Goal: Task Accomplishment & Management: Use online tool/utility

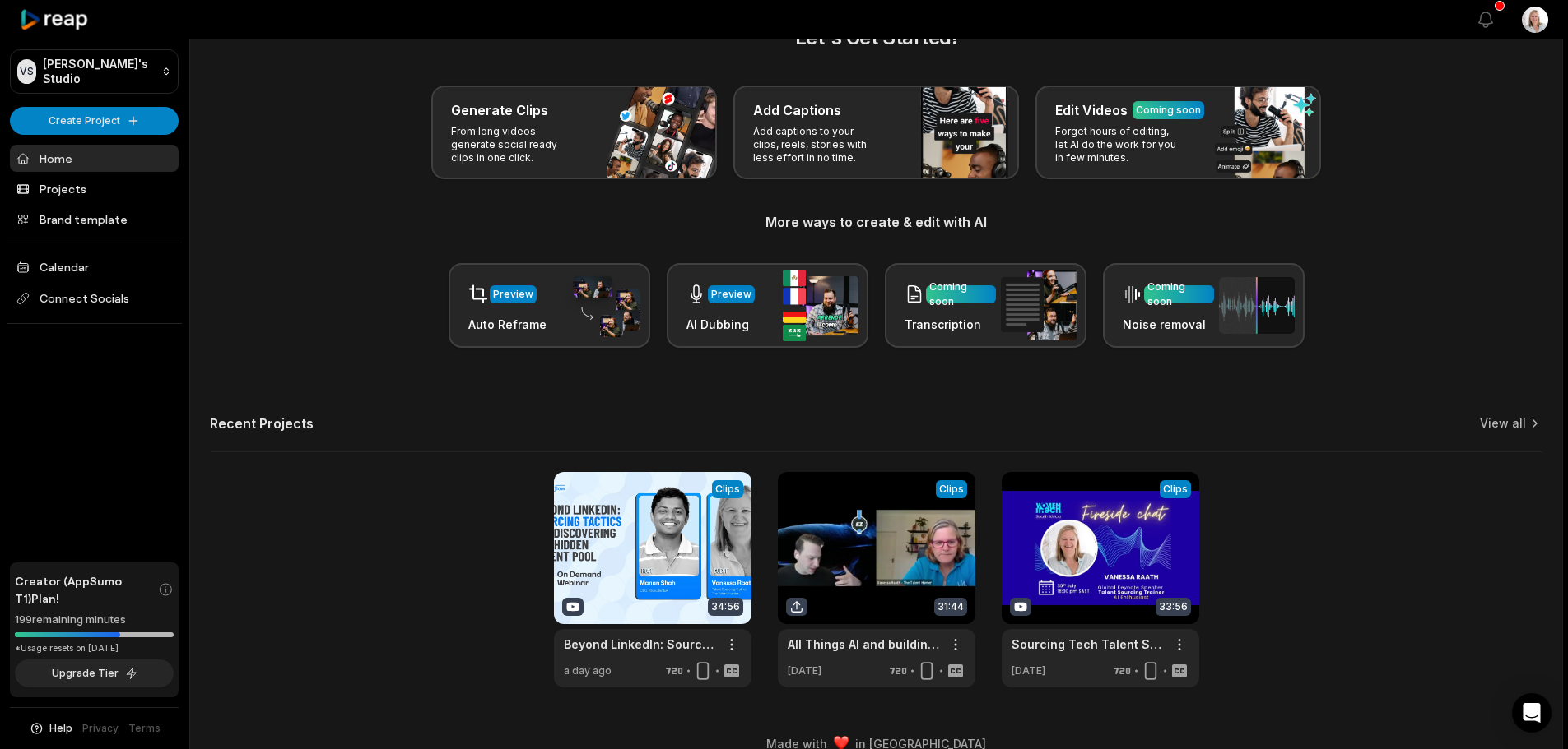
scroll to position [72, 0]
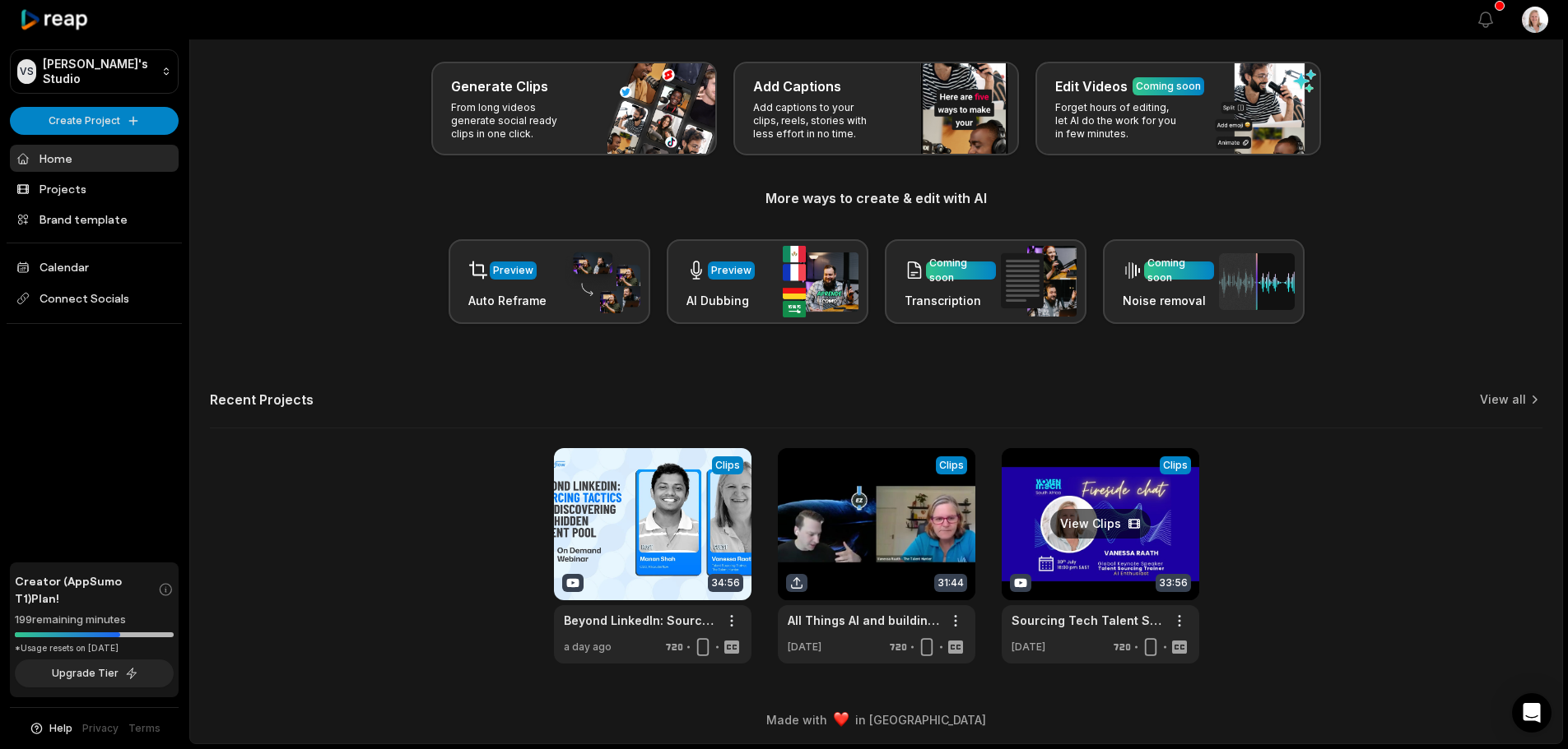
click at [1072, 491] on link at bounding box center [1100, 556] width 198 height 215
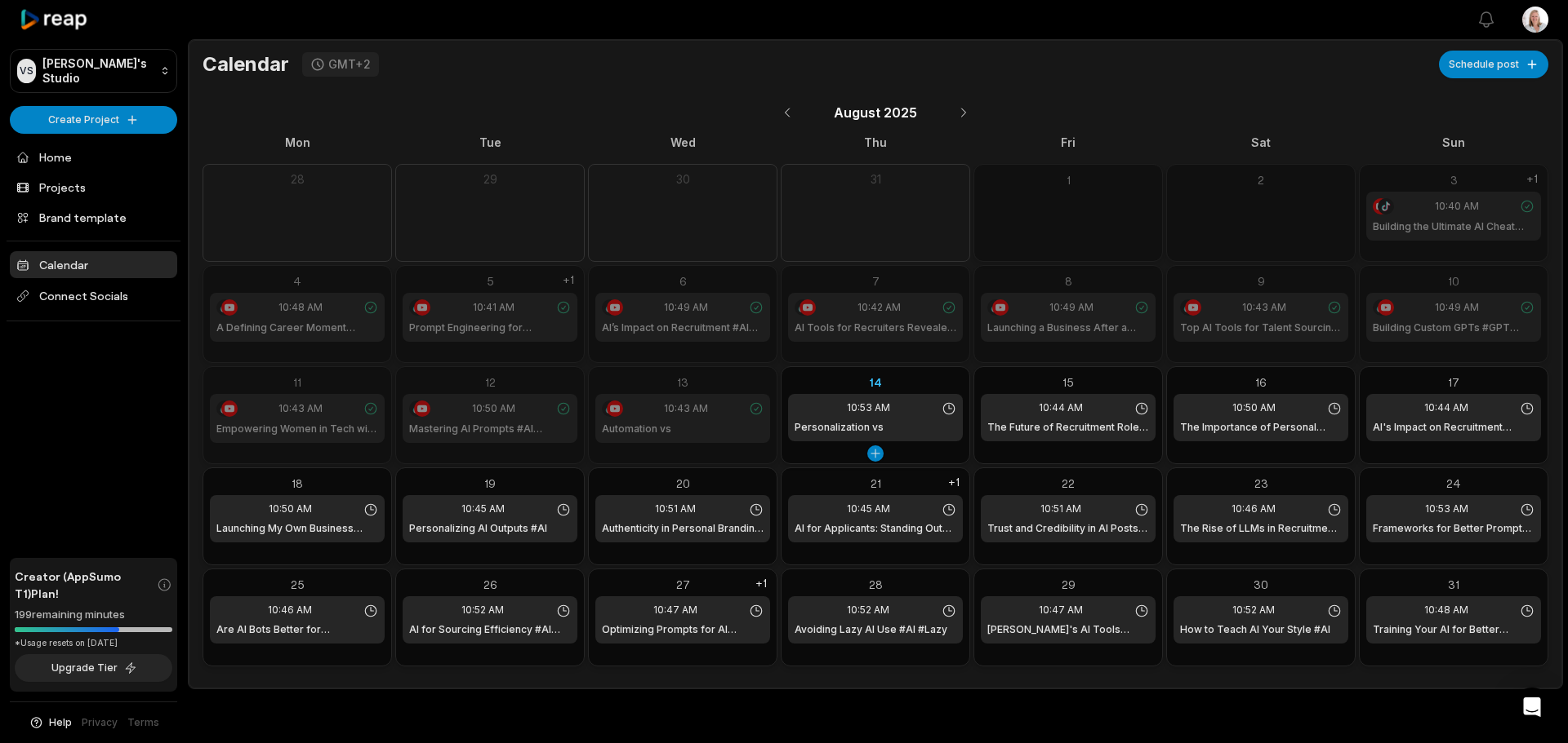
click at [910, 378] on div "14" at bounding box center [875, 382] width 175 height 18
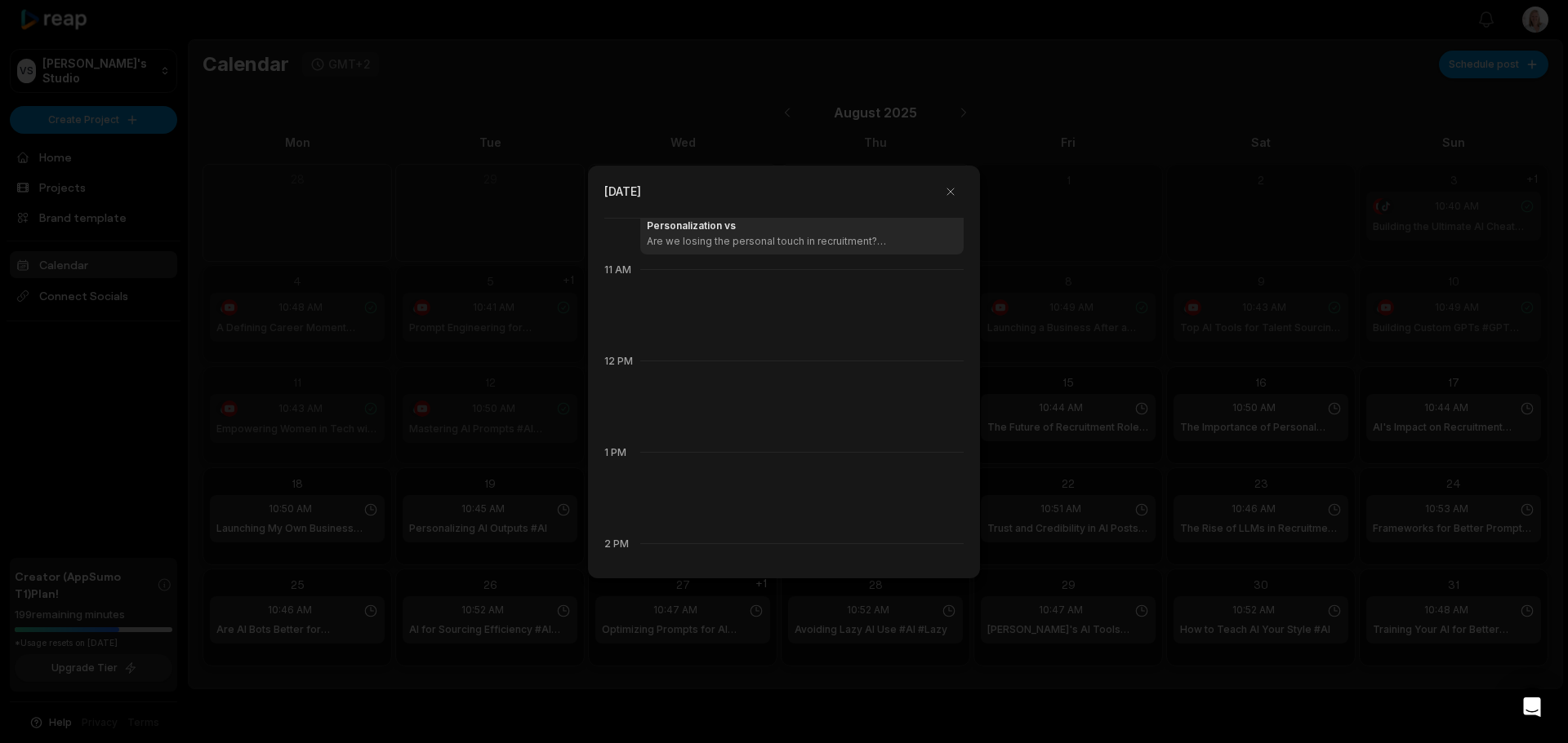
scroll to position [751, 0]
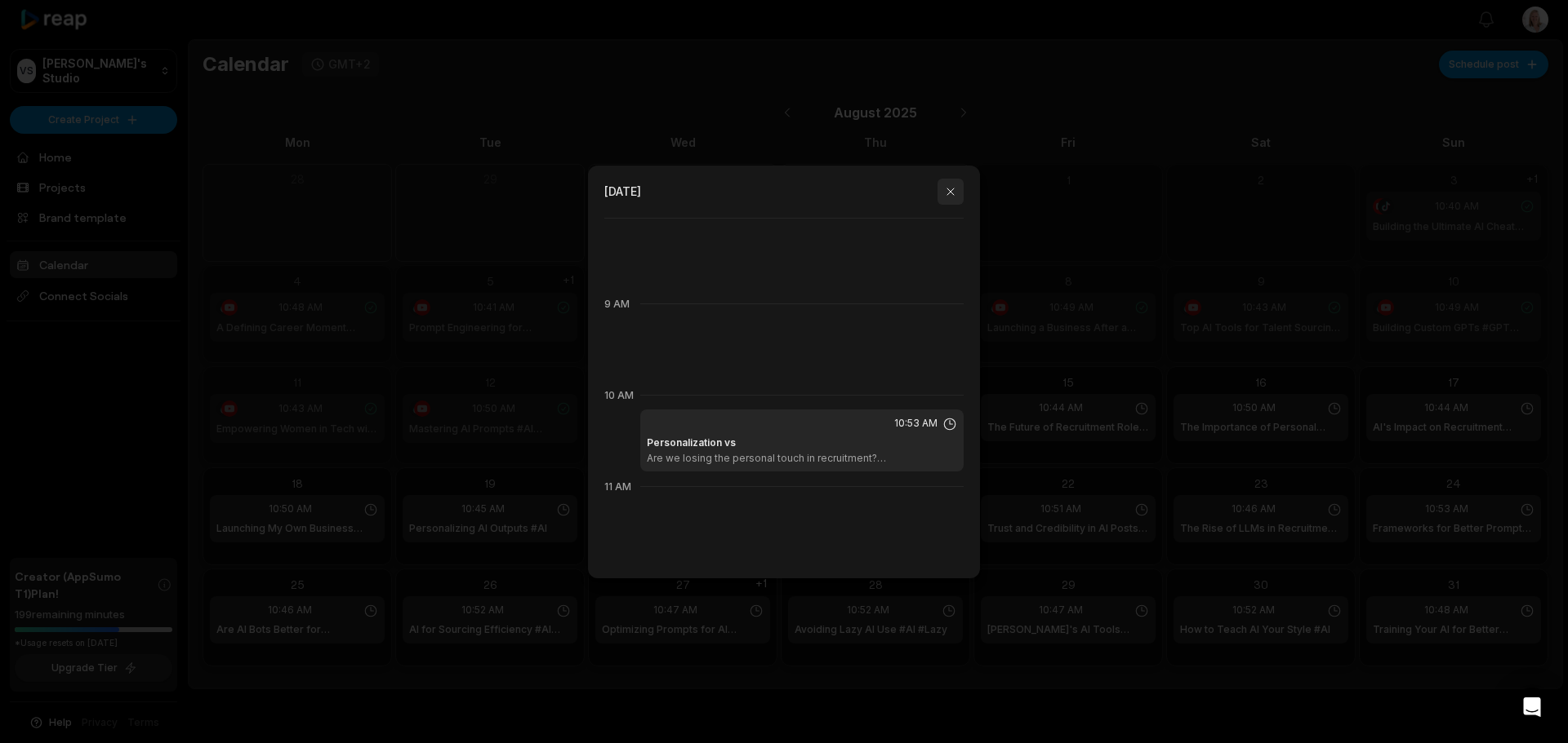
click at [955, 193] on button "button" at bounding box center [950, 191] width 26 height 26
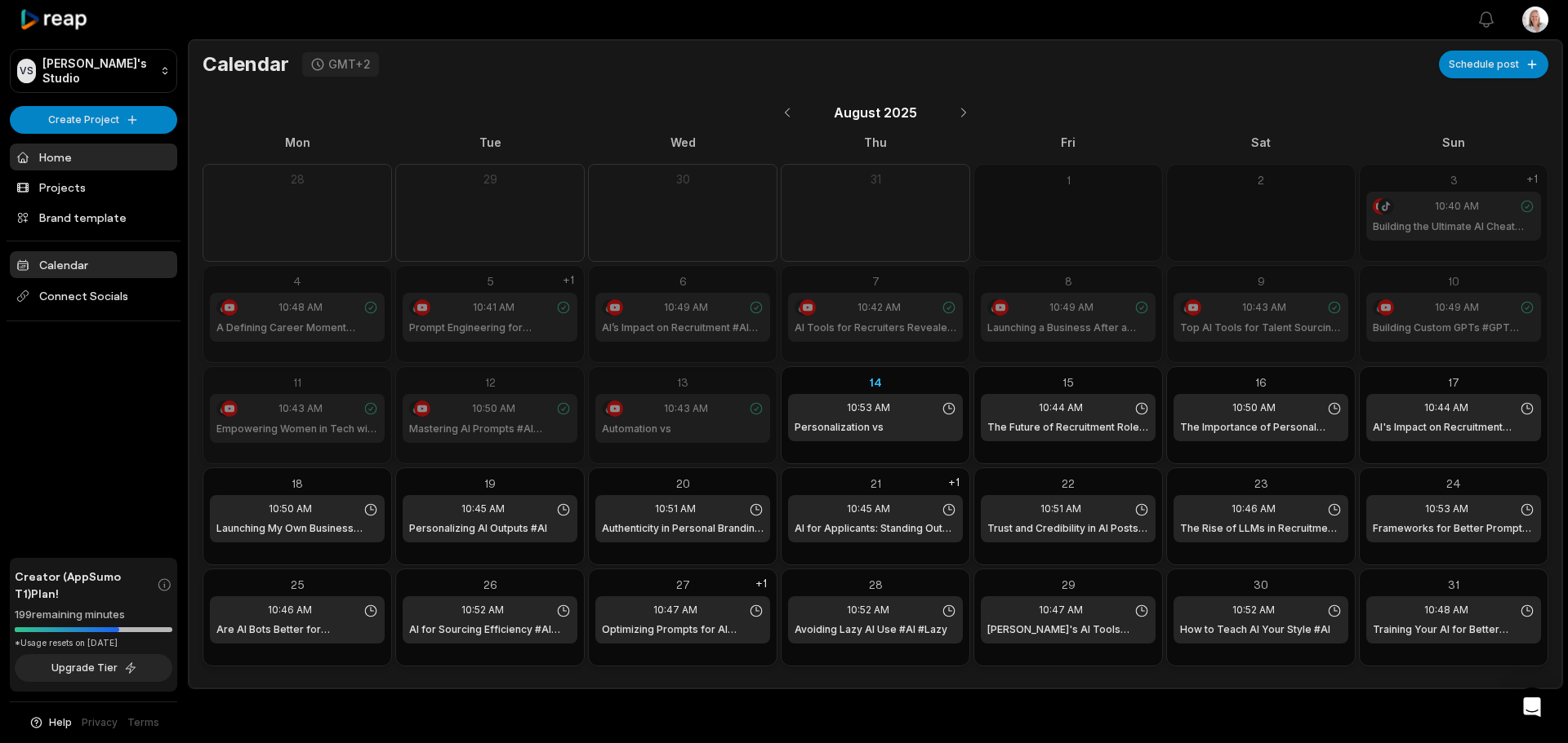
click at [55, 155] on link "Home" at bounding box center [94, 157] width 167 height 27
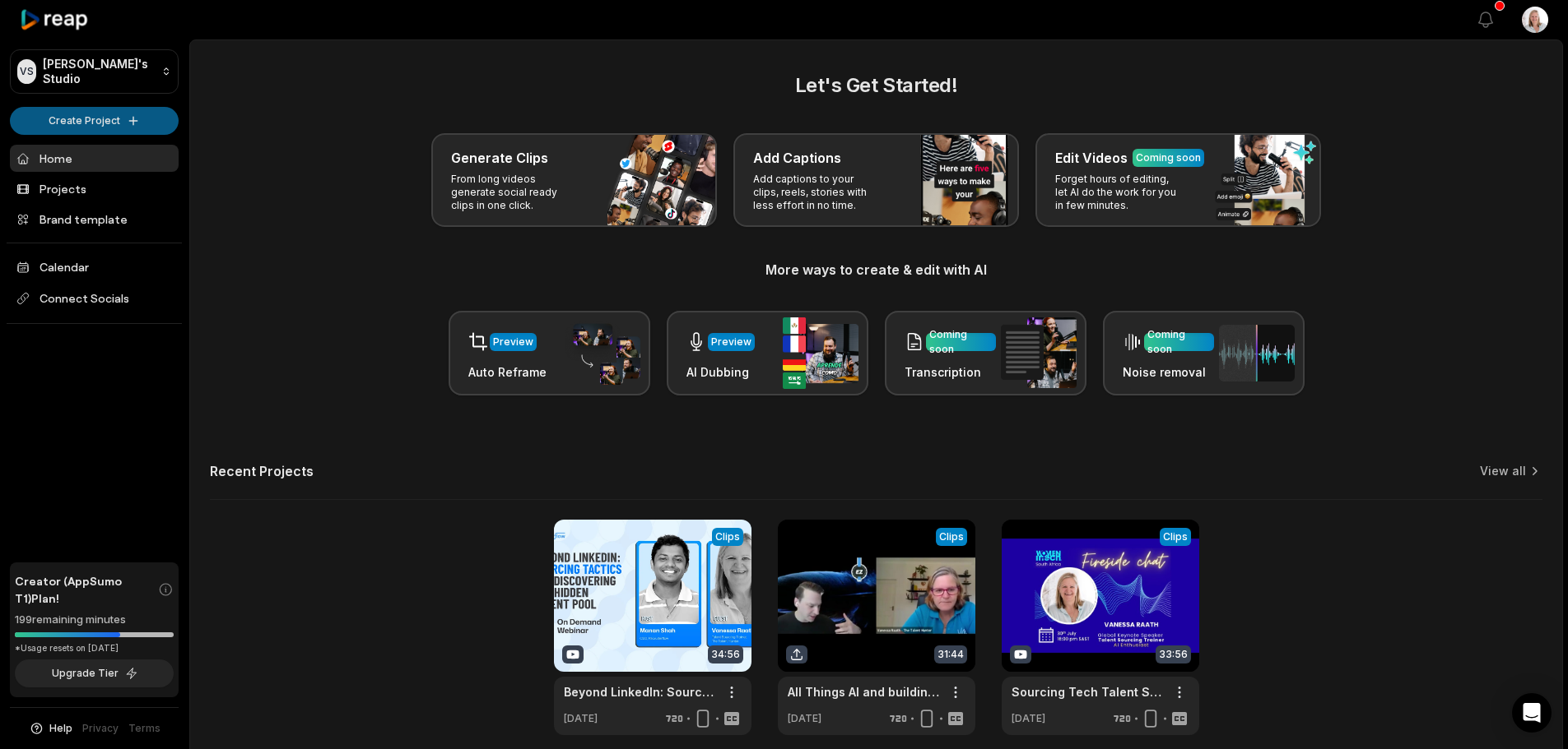
click at [58, 119] on html "VS Vanessa's Studio Create Project Home Projects Brand template Calendar Connec…" at bounding box center [784, 374] width 1568 height 749
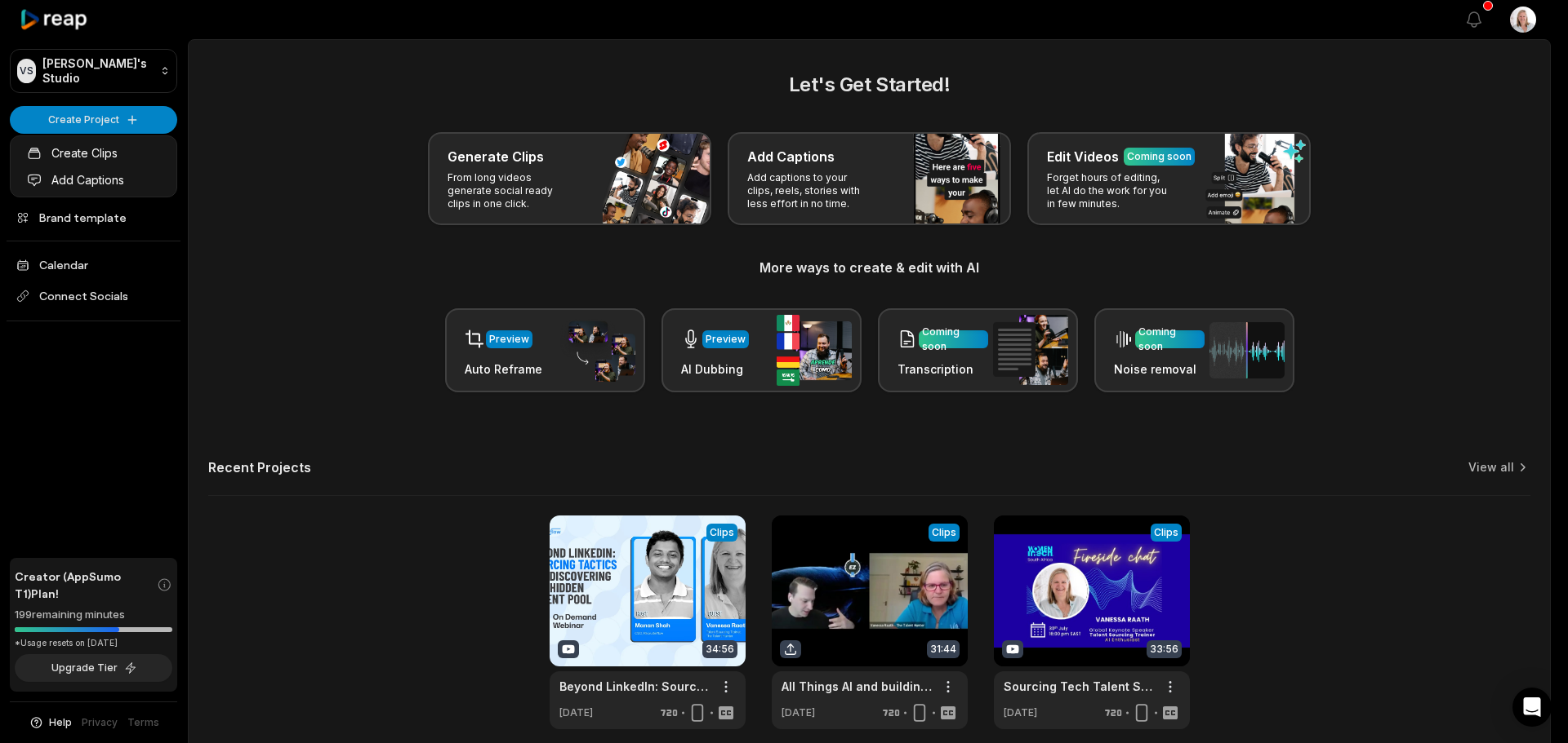
click at [123, 123] on html "VS Vanessa's Studio Create Project Home Projects Brand template Calendar Connec…" at bounding box center [784, 372] width 1568 height 743
click at [89, 155] on link "Create Clips" at bounding box center [94, 153] width 160 height 27
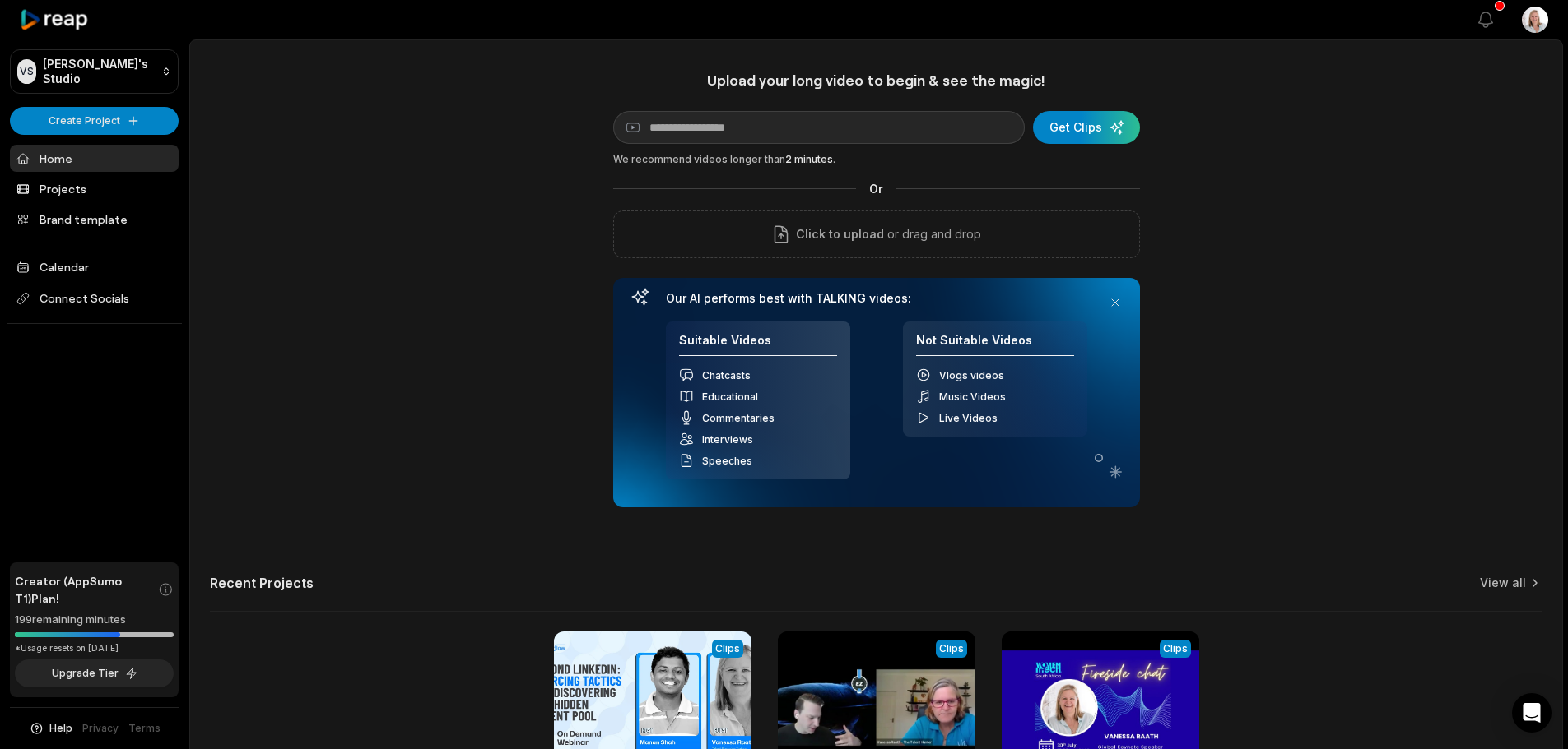
click at [399, 301] on div "Upload your long video to begin & see the magic! YouTube link Get Clips We reco…" at bounding box center [876, 459] width 1372 height 777
